Goal: Find specific page/section: Find specific page/section

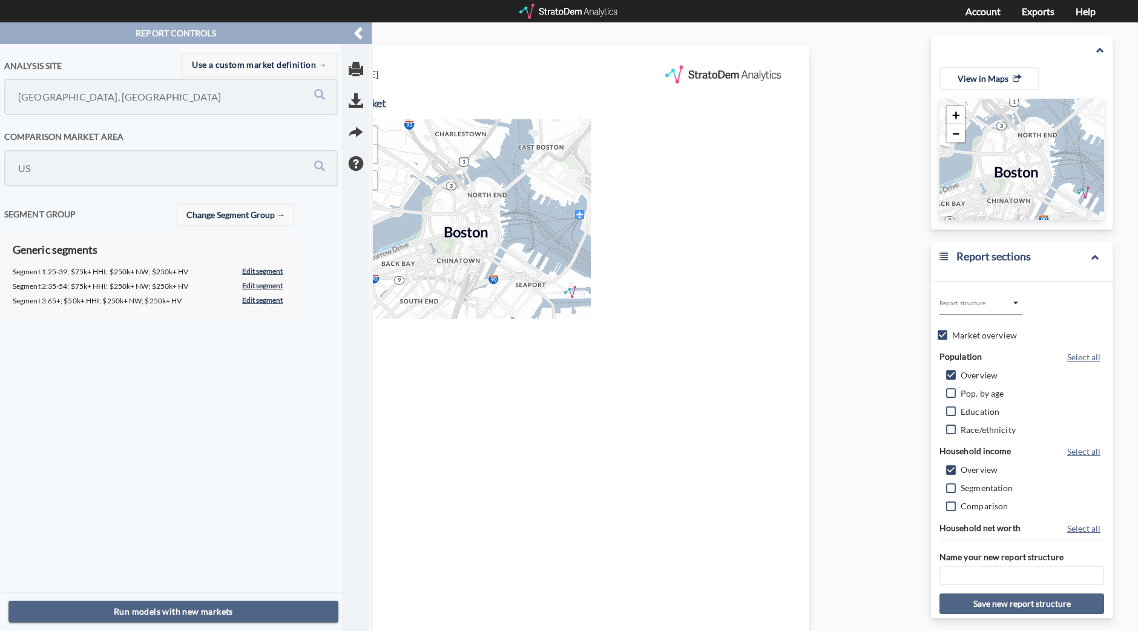
click at [575, 12] on div at bounding box center [570, 11] width 100 height 15
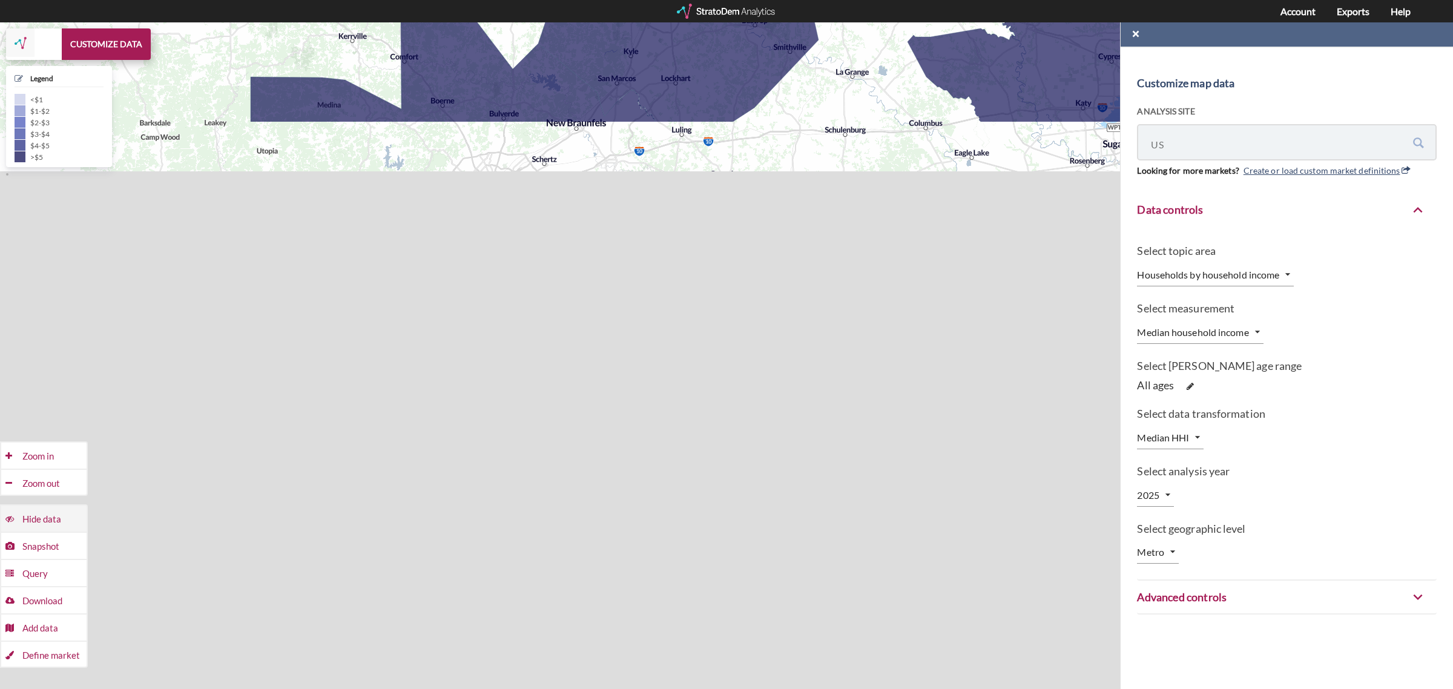
click at [56, 470] on div "Hide data" at bounding box center [54, 456] width 64 height 27
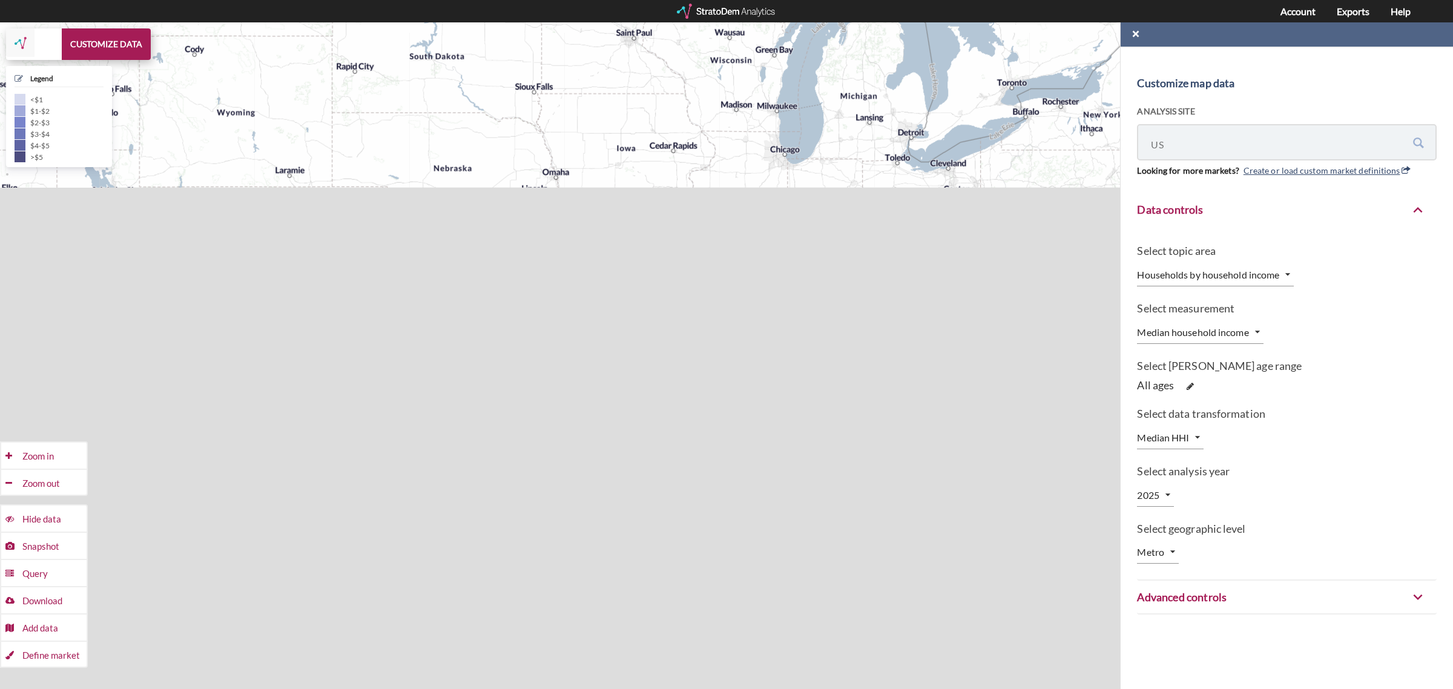
drag, startPoint x: 751, startPoint y: 67, endPoint x: 633, endPoint y: 122, distance: 129.8
click at [634, 122] on div "+ − CUSTOMIZE DATA Legend < $1 $1 - $2 $2 - $3 $3 - $4 $4 - $5 > $5 Draw a poly…" at bounding box center [726, 355] width 1453 height 667
